Goal: Information Seeking & Learning: Learn about a topic

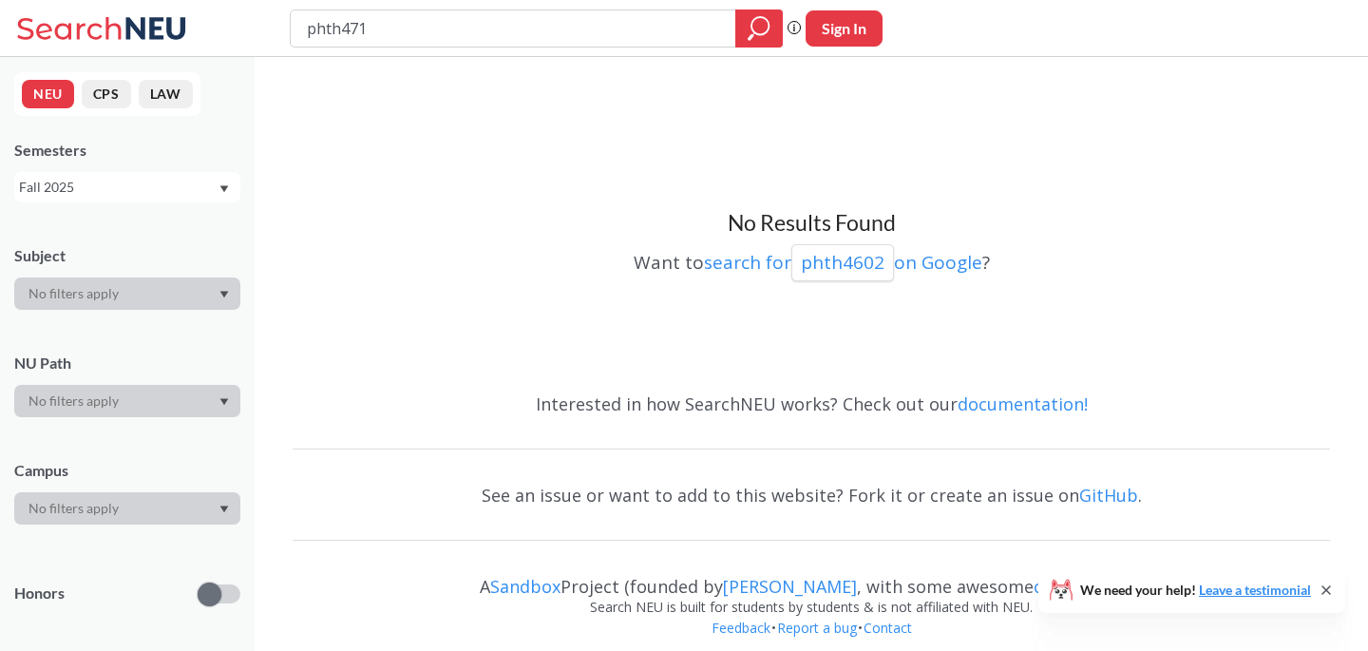
type input "phth4717"
click at [200, 197] on div "Fall 2025" at bounding box center [118, 187] width 199 height 21
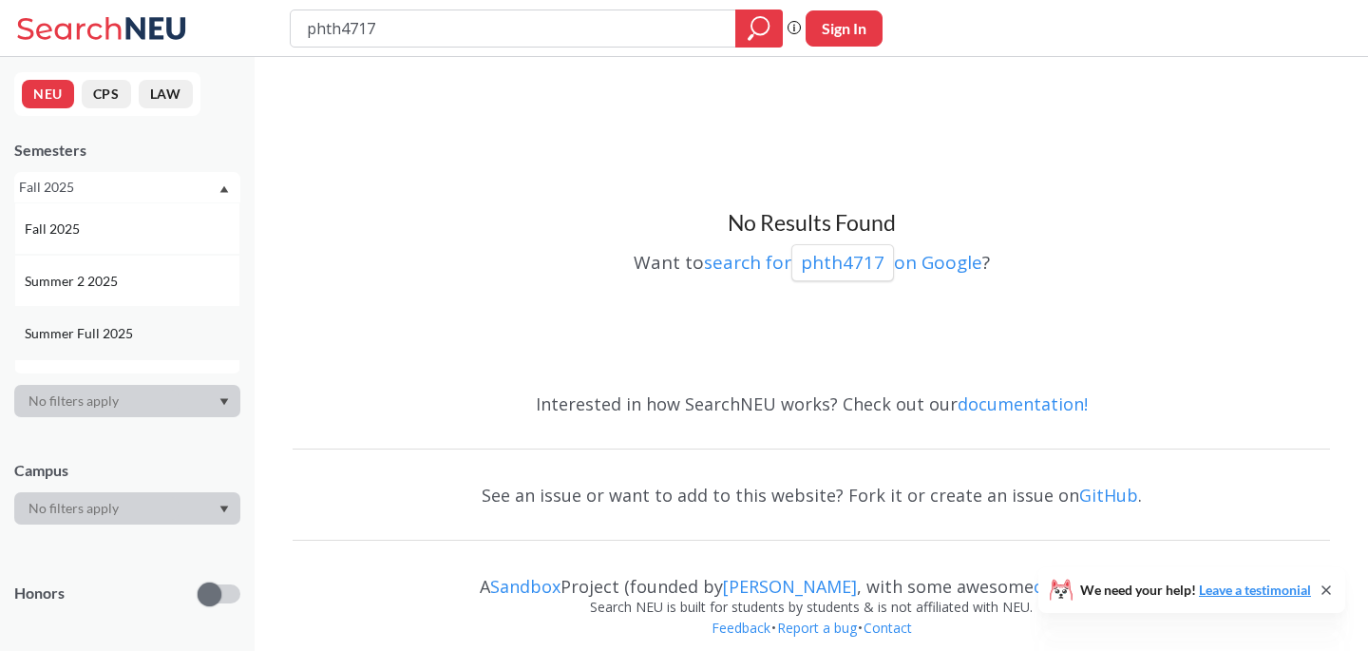
scroll to position [86, 0]
click at [145, 353] on div "Spring 2025" at bounding box center [132, 352] width 215 height 21
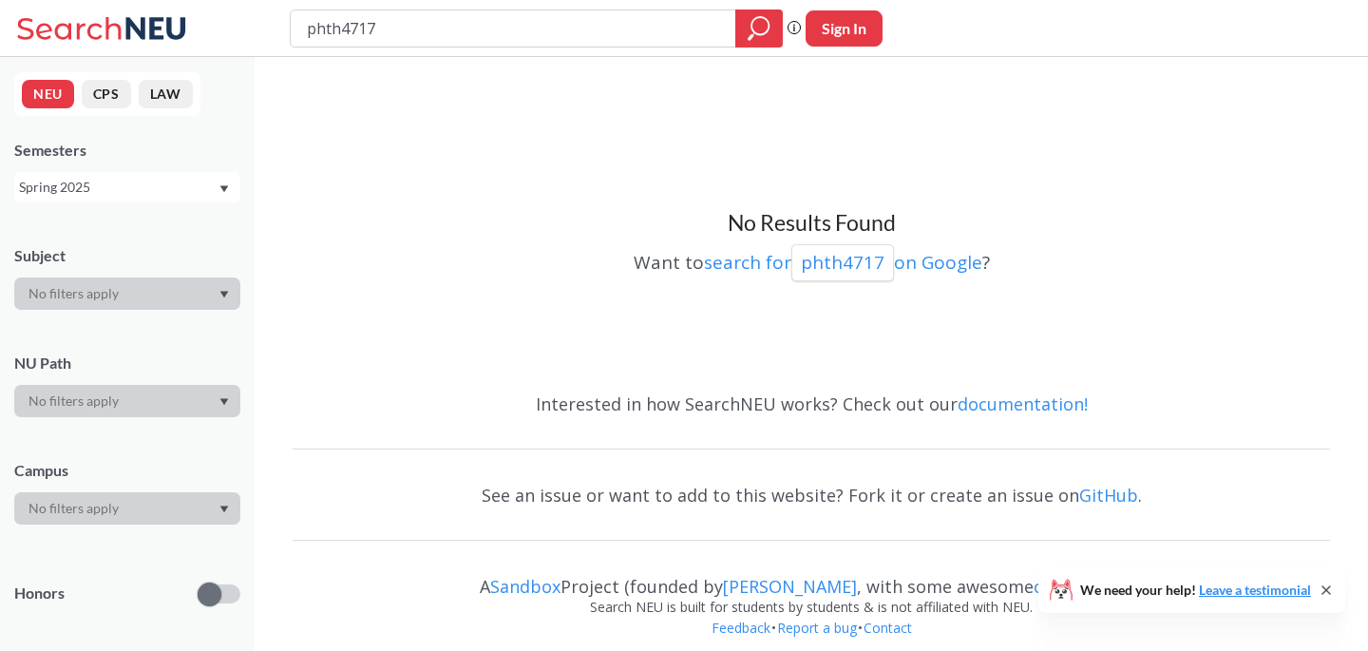
click at [122, 181] on div "Spring 2025" at bounding box center [118, 187] width 199 height 21
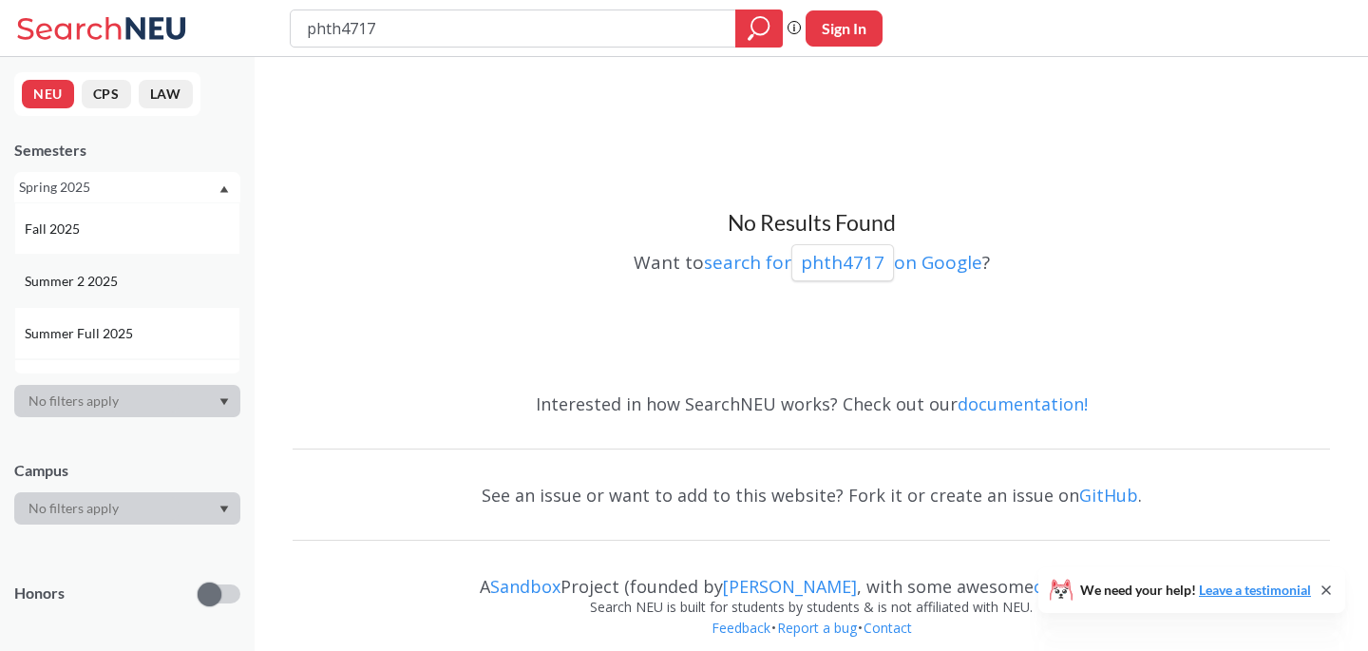
click at [138, 276] on div "Summer 2 2025" at bounding box center [132, 281] width 215 height 21
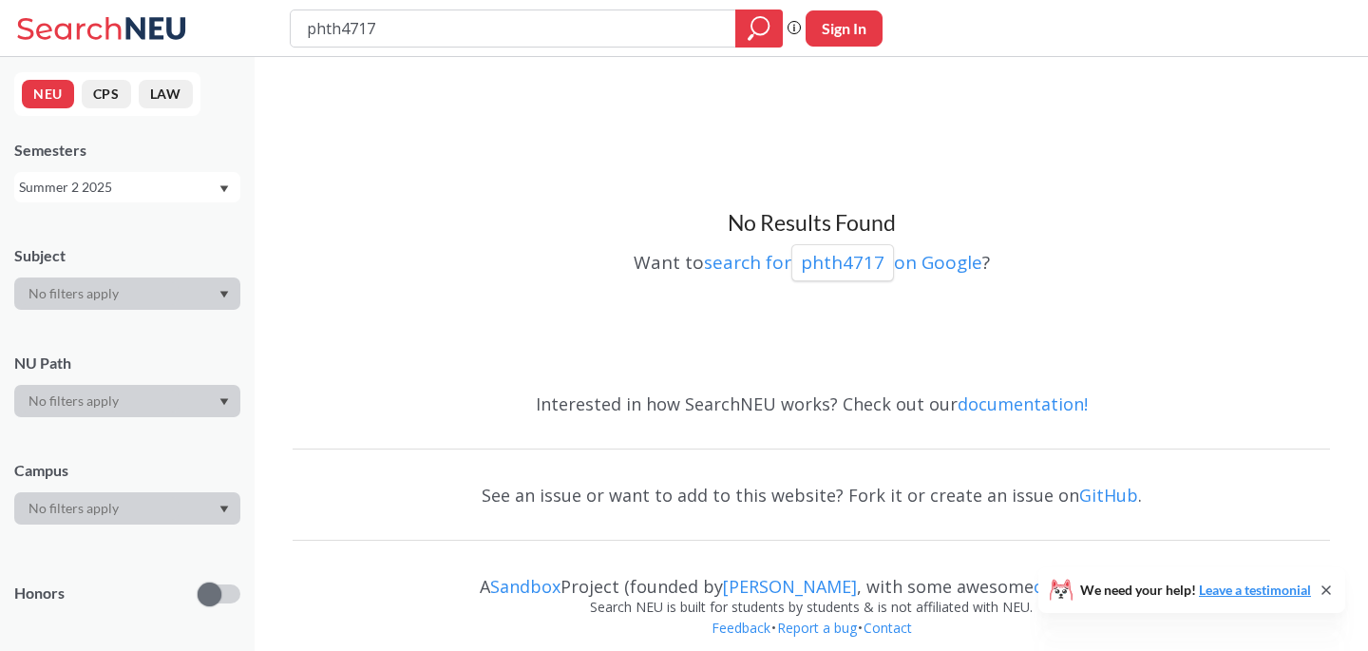
click at [124, 201] on div "Summer 2 2025" at bounding box center [127, 187] width 226 height 30
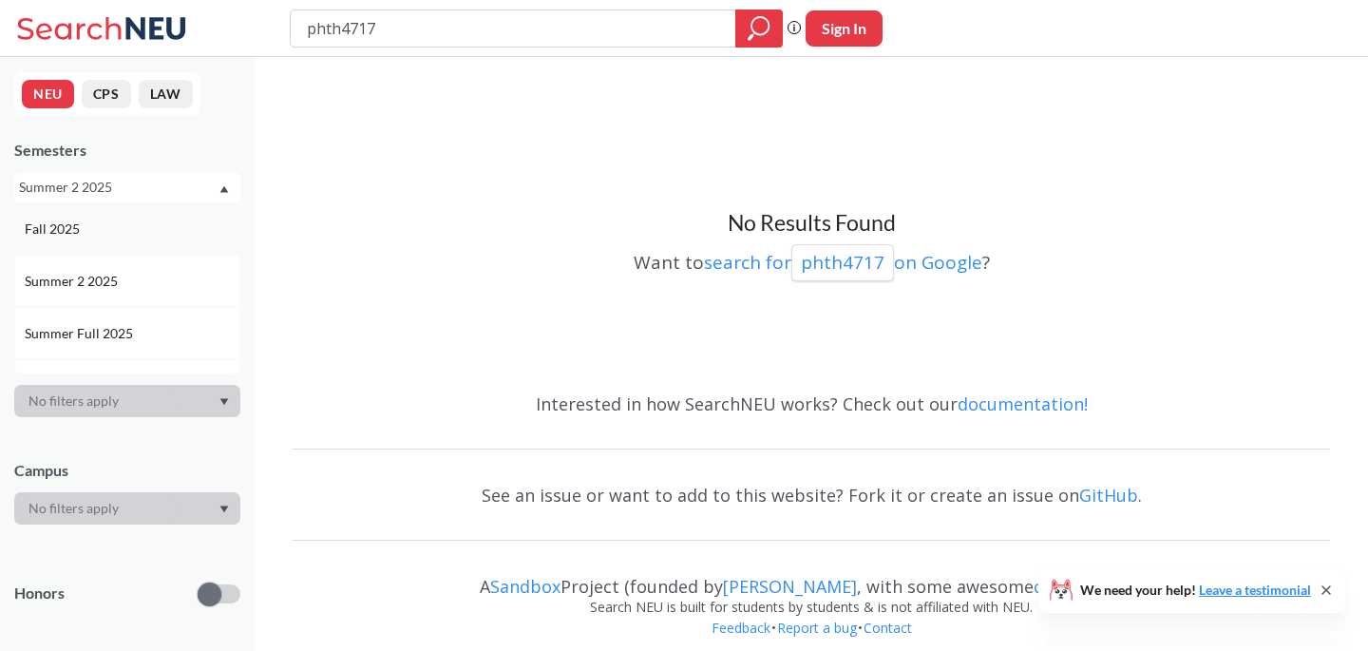
click at [128, 246] on div "Fall 2025" at bounding box center [127, 228] width 226 height 52
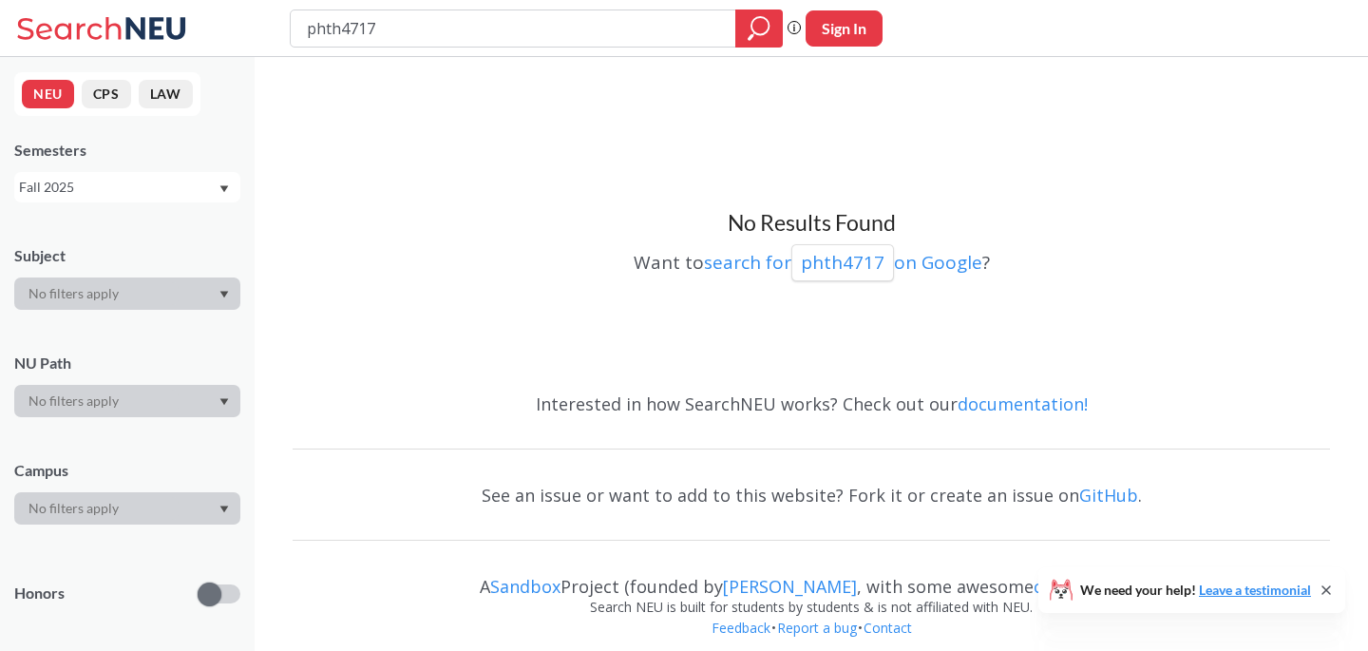
click at [134, 193] on div "Fall 2025" at bounding box center [118, 187] width 199 height 21
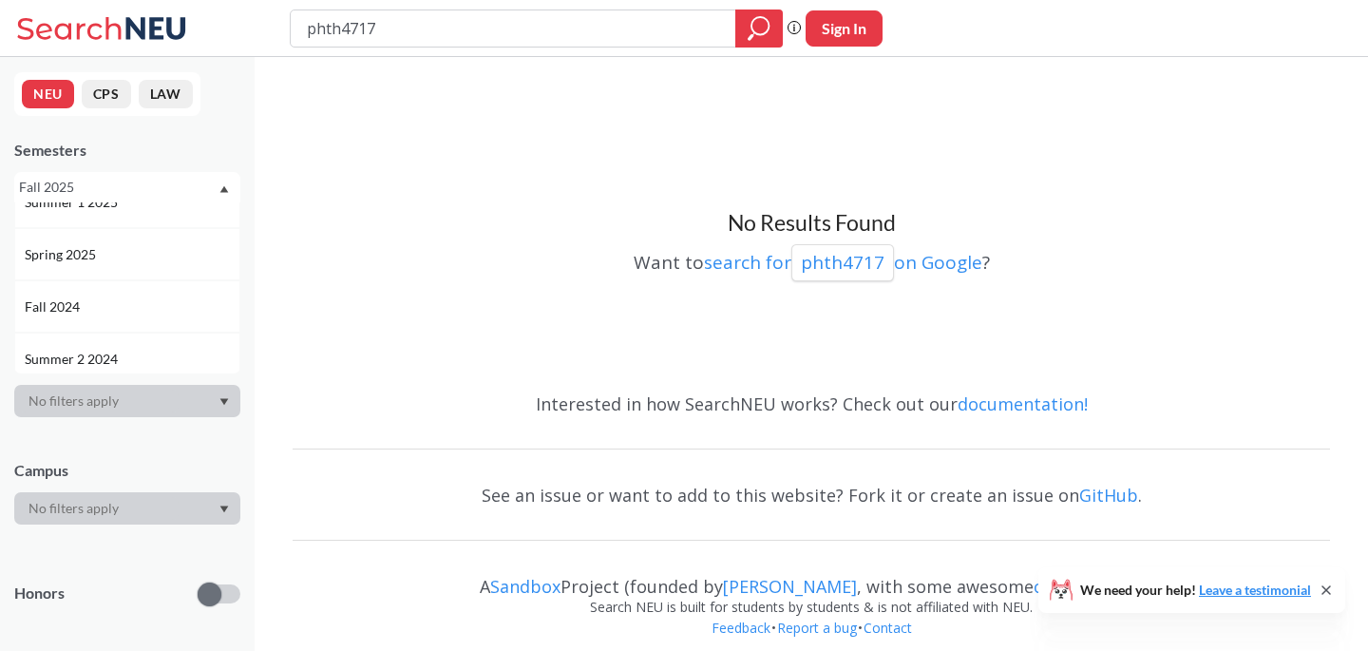
scroll to position [189, 0]
click at [143, 263] on div "Spring 2025" at bounding box center [127, 248] width 226 height 52
